Goal: Transaction & Acquisition: Purchase product/service

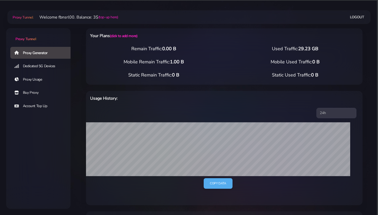
click at [37, 106] on link "Account Top Up" at bounding box center [42, 106] width 64 height 12
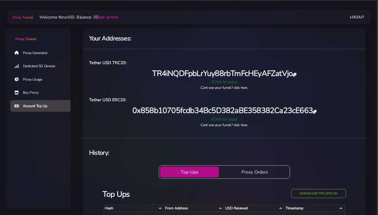
click at [221, 118] on div "(Click to copy)" at bounding box center [224, 119] width 277 height 6
click at [28, 53] on link "Proxy Generator" at bounding box center [42, 53] width 64 height 12
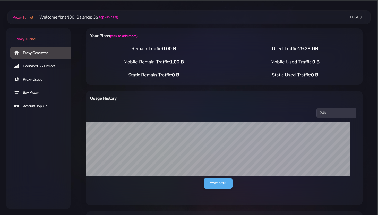
click at [40, 139] on div "Proxy Generator Dedicated 5G Devices Proxy Usage Buy Proxy Account Top Up" at bounding box center [38, 107] width 64 height 122
click at [33, 91] on link "Buy Proxy" at bounding box center [42, 93] width 64 height 12
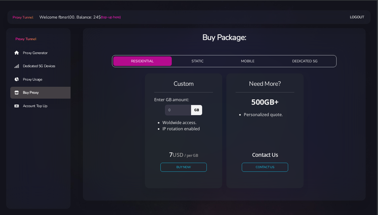
click at [199, 60] on button "STATIC" at bounding box center [198, 61] width 48 height 10
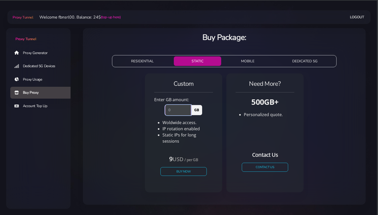
click at [175, 111] on input "number" at bounding box center [178, 110] width 26 height 10
type input "2"
click at [138, 60] on button "RESIDENTIAL" at bounding box center [142, 61] width 58 height 10
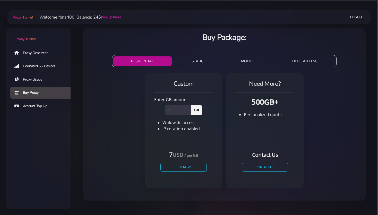
drag, startPoint x: 93, startPoint y: 127, endPoint x: 107, endPoint y: 124, distance: 13.7
click at [94, 126] on div "Custom Enter GB amount: GB Woldwide access. IP rotation enabled" at bounding box center [224, 132] width 275 height 123
click at [196, 58] on button "STATIC" at bounding box center [198, 61] width 48 height 10
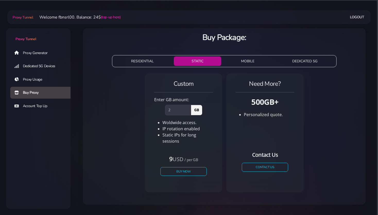
click at [139, 58] on button "RESIDENTIAL" at bounding box center [142, 61] width 58 height 10
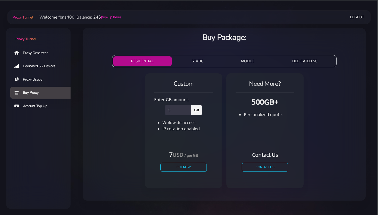
click at [196, 60] on button "STATIC" at bounding box center [198, 61] width 48 height 10
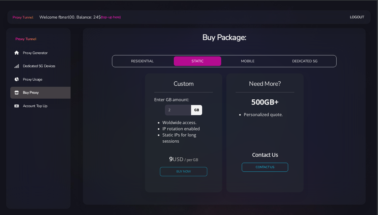
click at [181, 167] on button "Buy Now" at bounding box center [183, 171] width 47 height 9
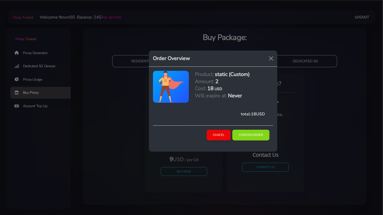
click at [245, 133] on button "Confirm Order" at bounding box center [250, 135] width 37 height 11
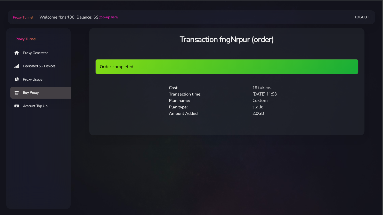
click at [79, 140] on div "Transaction fngNrpur (order) Order completed. Cost: 18 tokens. Transaction time…" at bounding box center [227, 85] width 300 height 126
click at [361, 16] on link "Logout" at bounding box center [361, 17] width 14 height 10
